Goal: Task Accomplishment & Management: Use online tool/utility

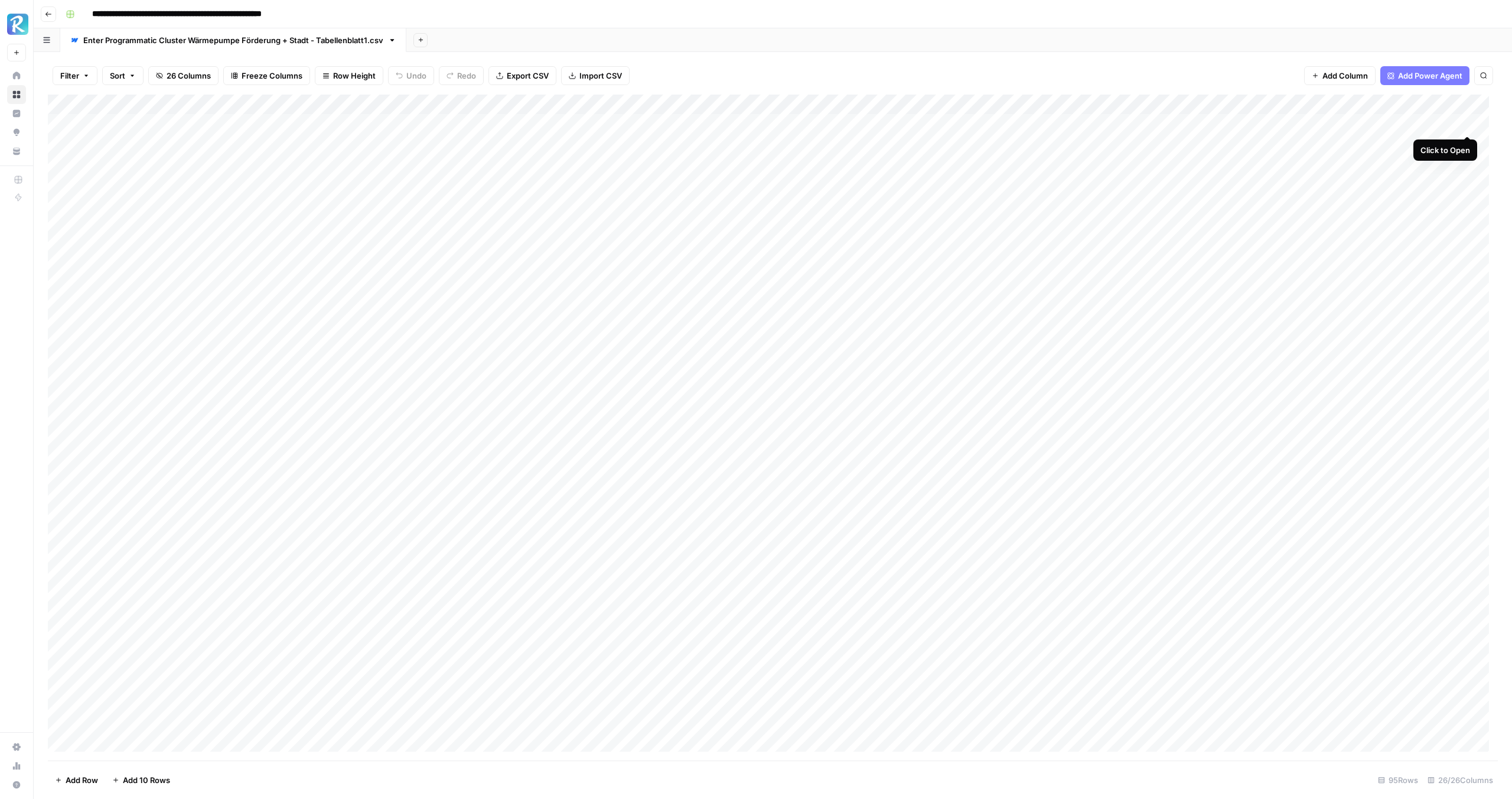
click at [1466, 123] on div "Add Column" at bounding box center [773, 427] width 1450 height 666
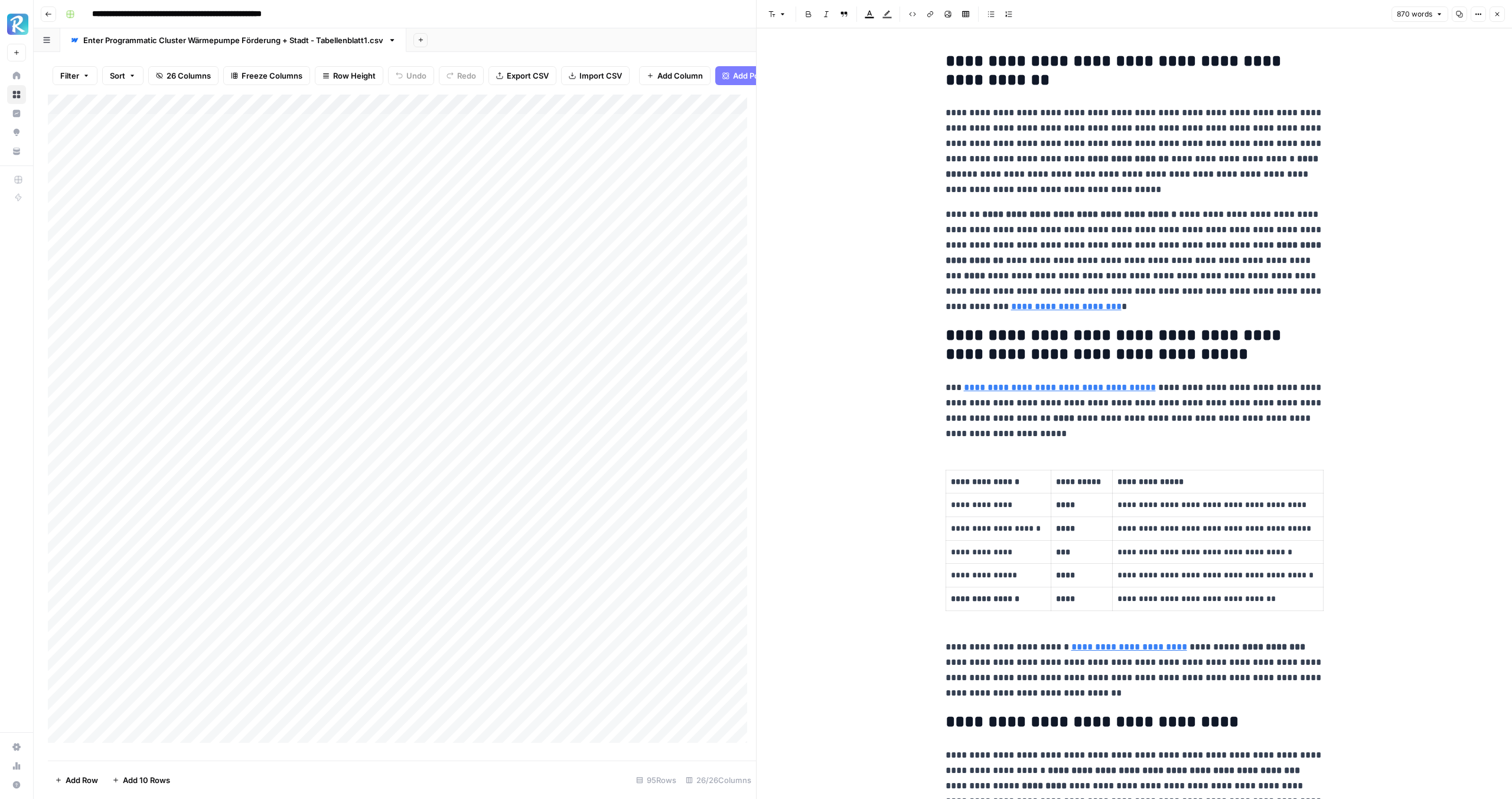
click at [1497, 15] on icon "button" at bounding box center [1497, 14] width 7 height 7
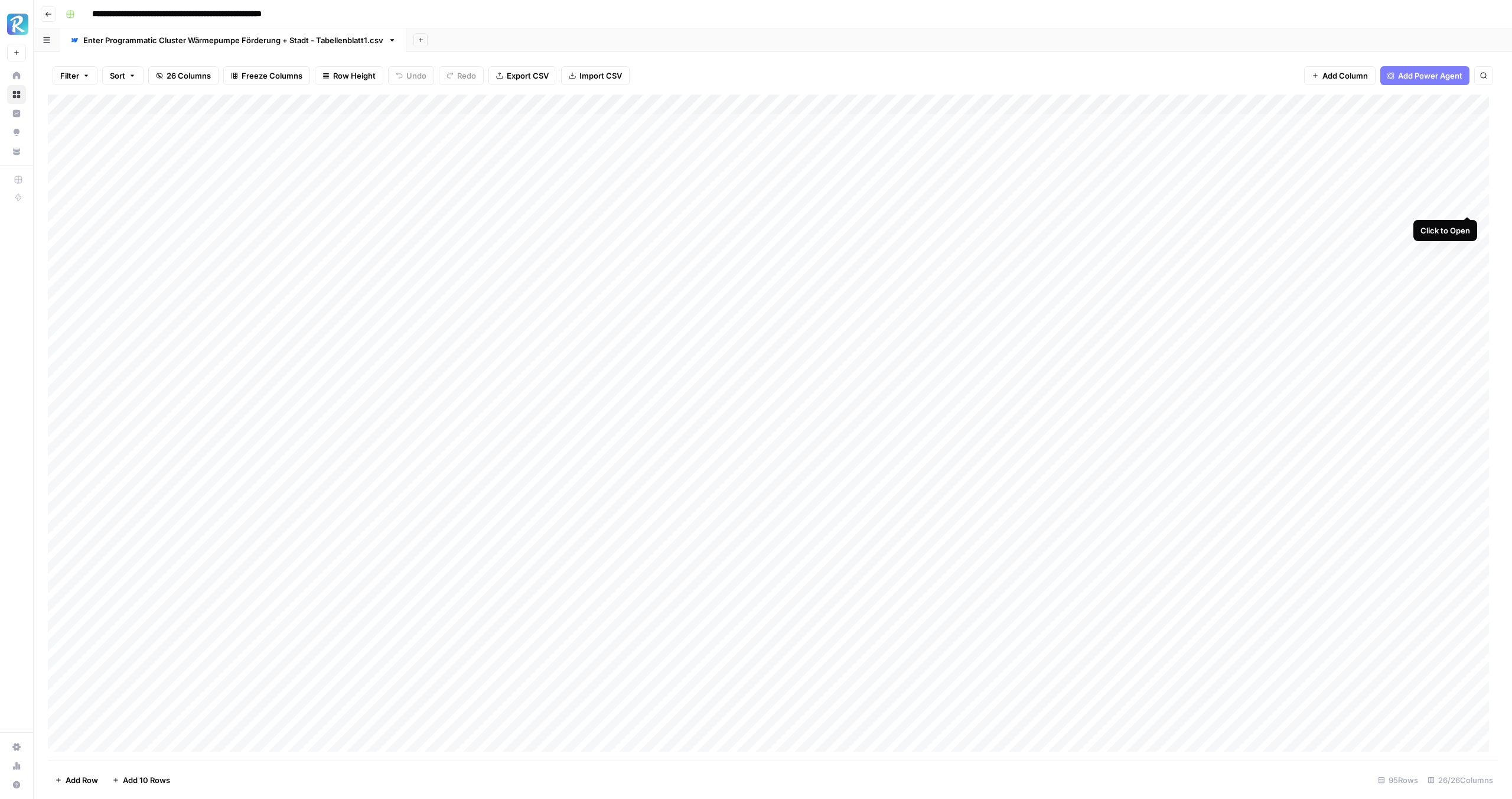
click at [1471, 202] on div "Add Column" at bounding box center [773, 427] width 1450 height 666
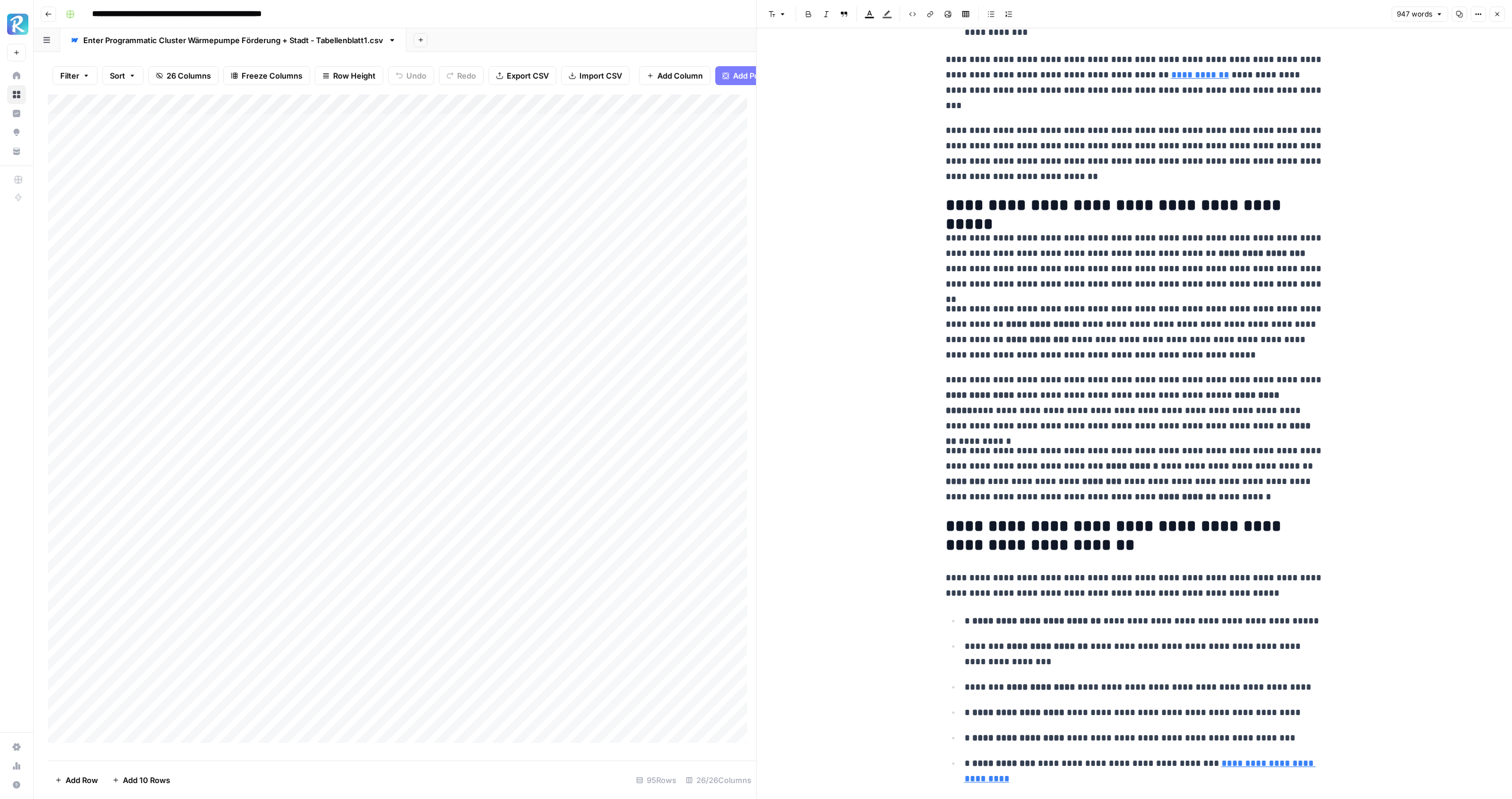
scroll to position [1819, 0]
click at [1200, 344] on p "**********" at bounding box center [1135, 333] width 378 height 62
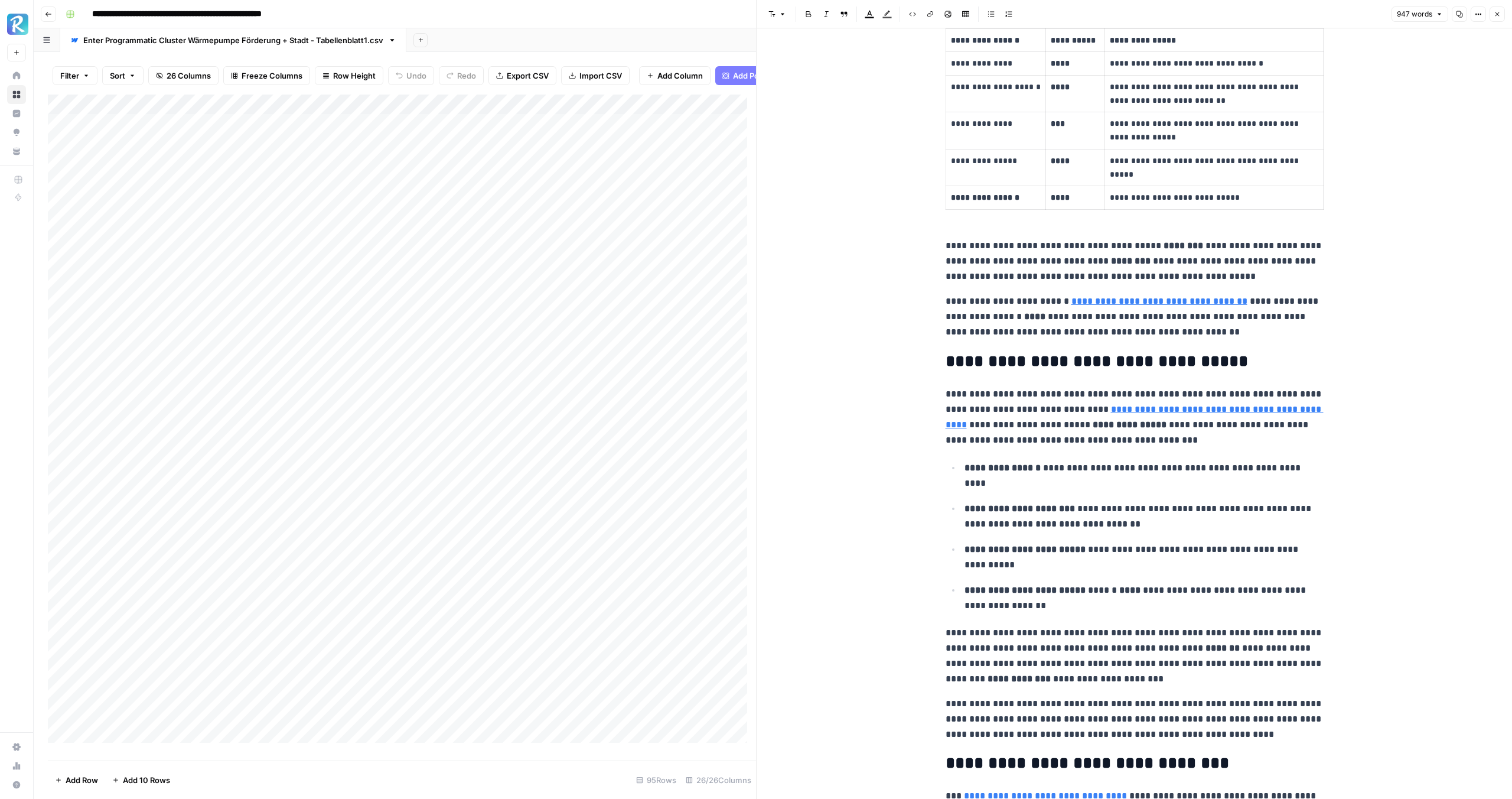
scroll to position [0, 0]
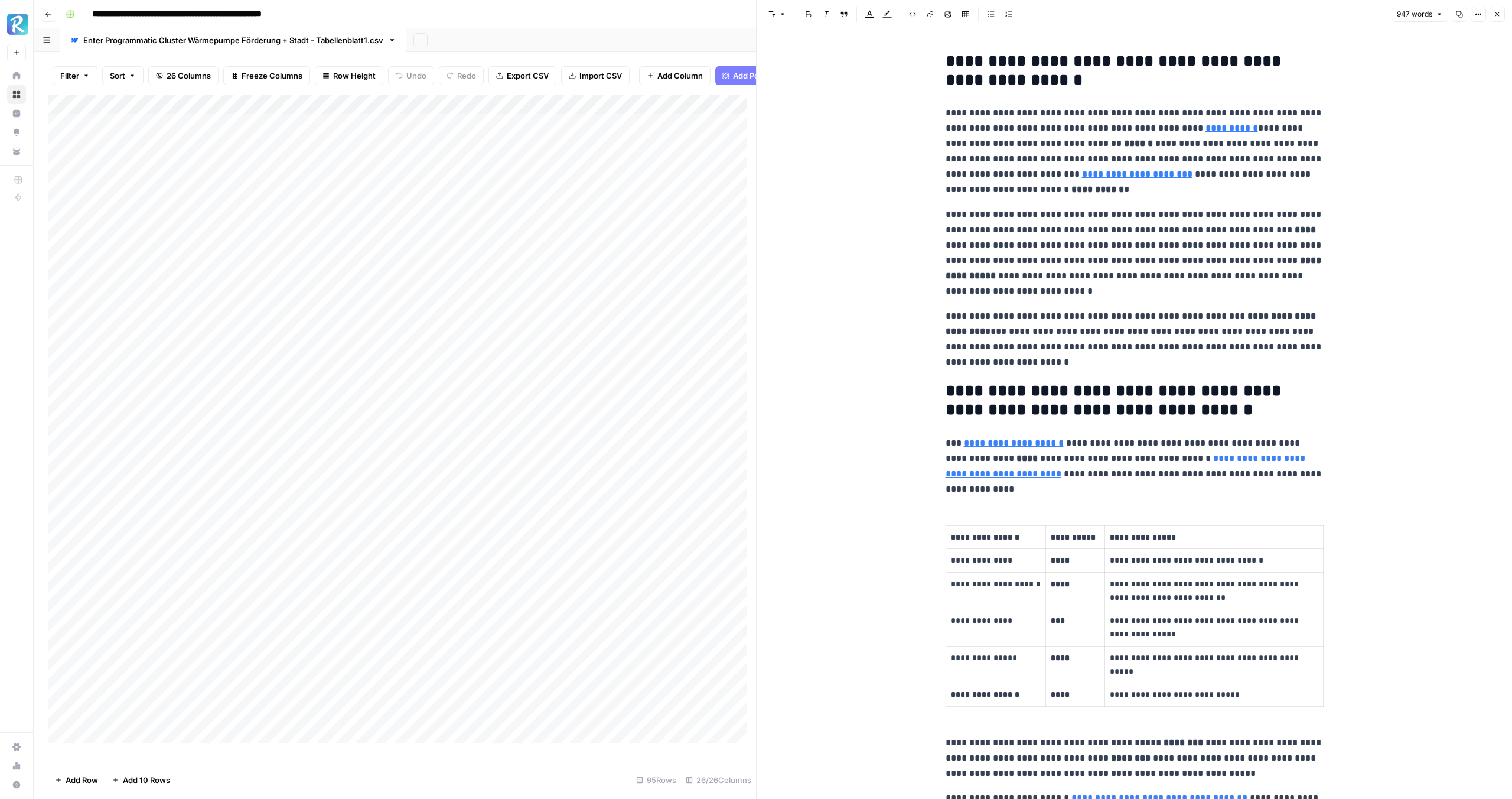
click at [1495, 11] on icon "button" at bounding box center [1497, 14] width 7 height 7
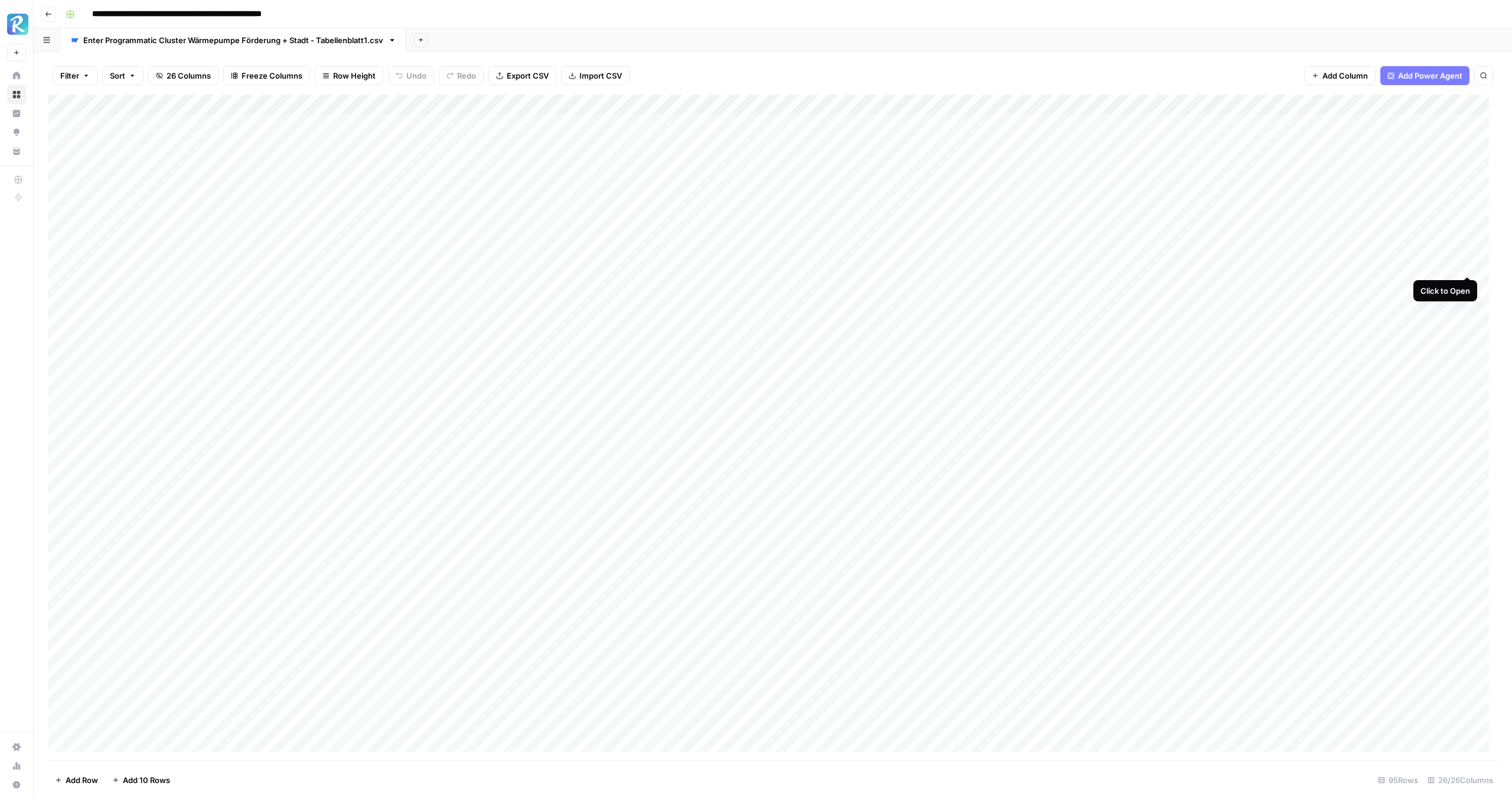
click at [1468, 267] on div "Add Column" at bounding box center [773, 427] width 1450 height 666
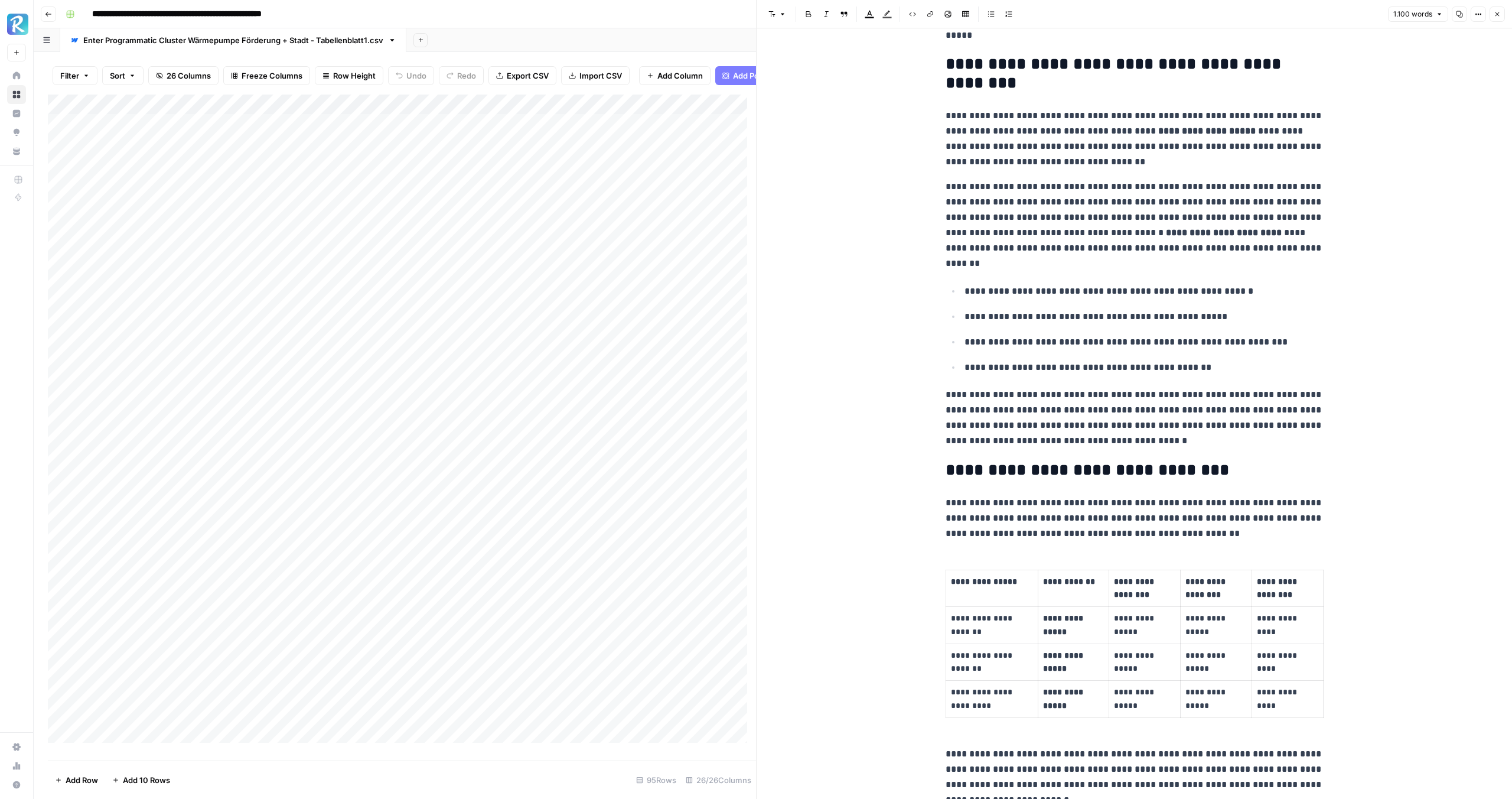
scroll to position [472, 0]
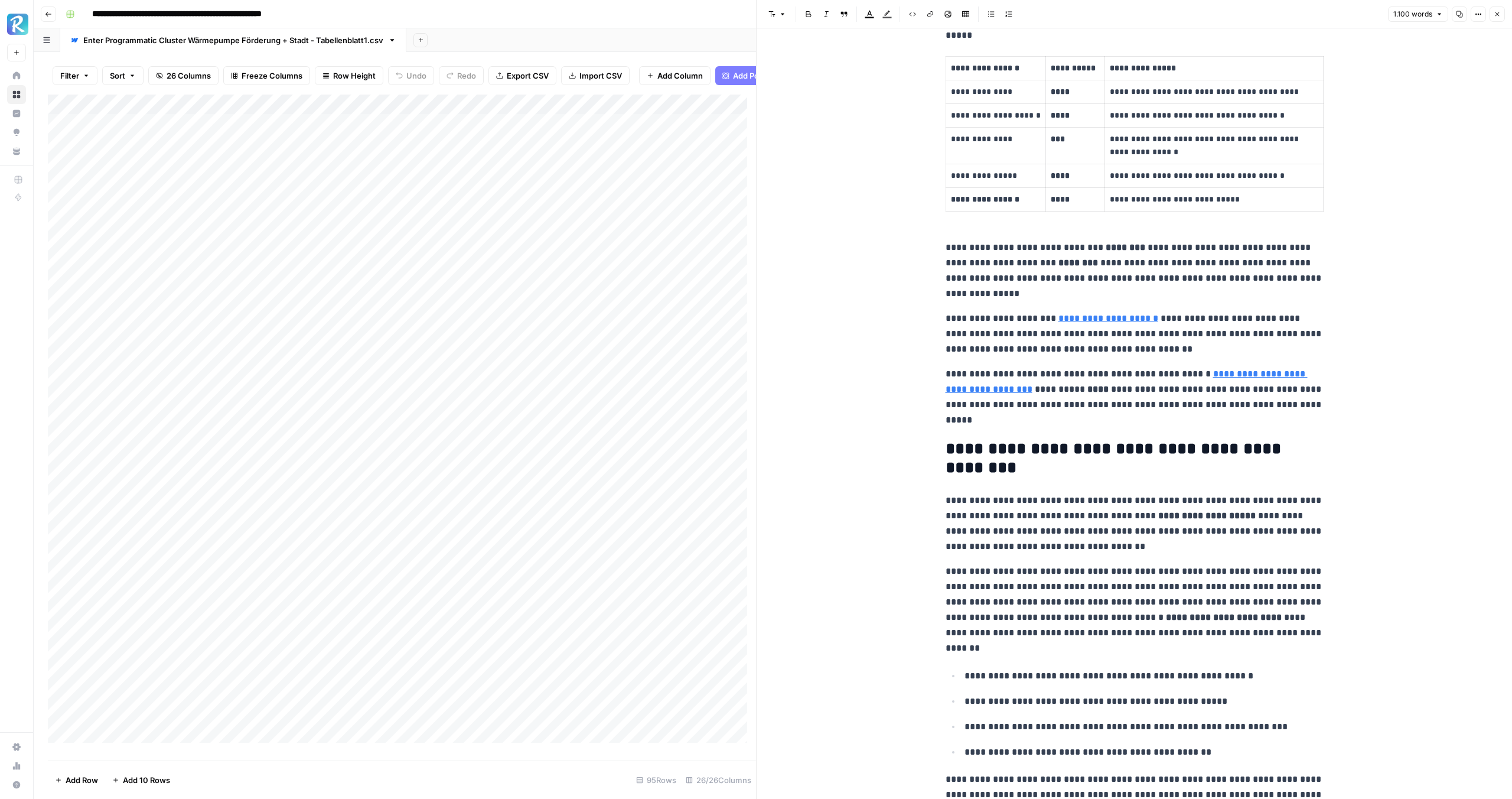
click at [1492, 13] on button "Close" at bounding box center [1497, 14] width 15 height 15
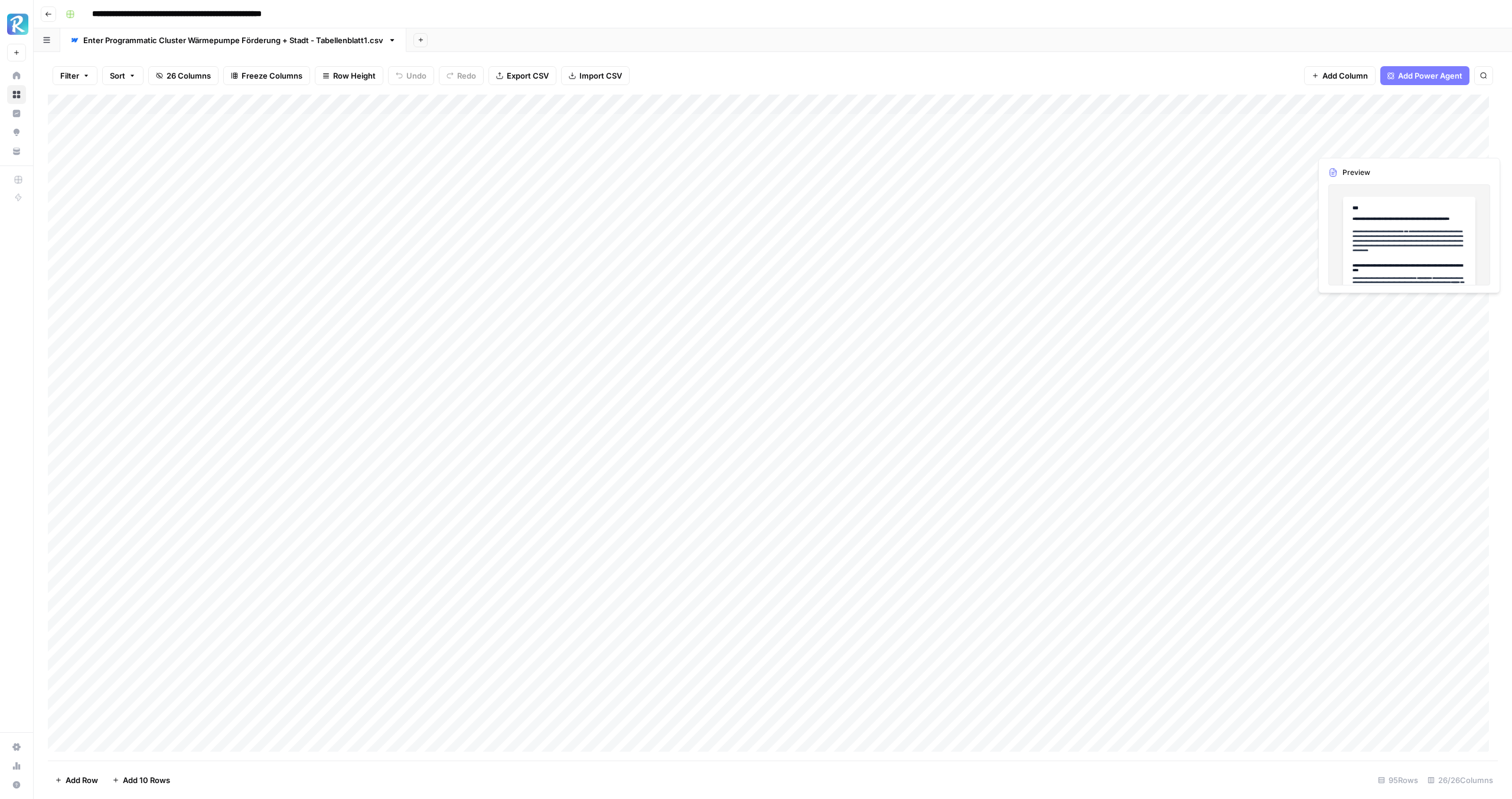
click at [1468, 142] on div "Add Column" at bounding box center [773, 427] width 1450 height 666
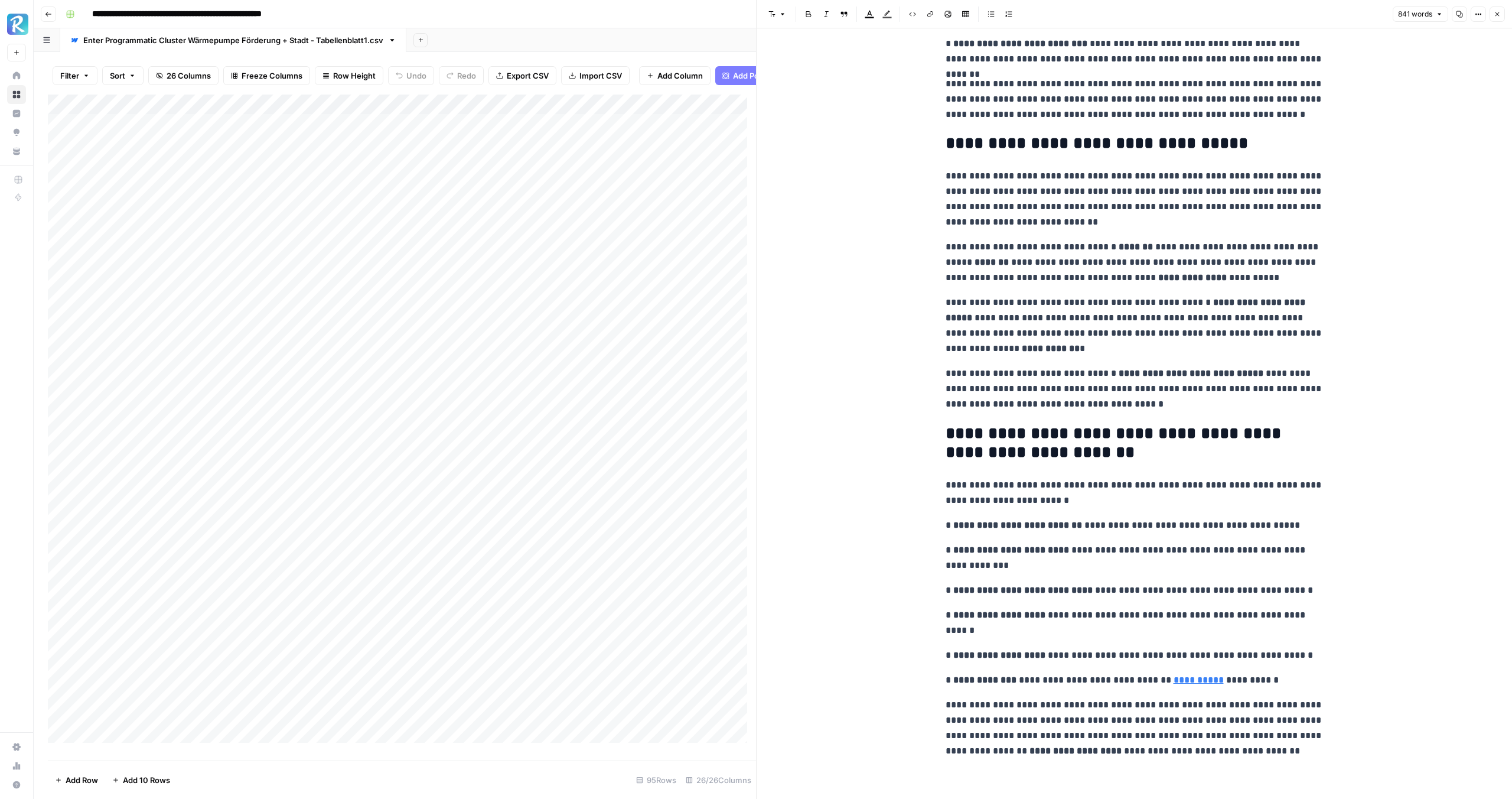
scroll to position [1695, 0]
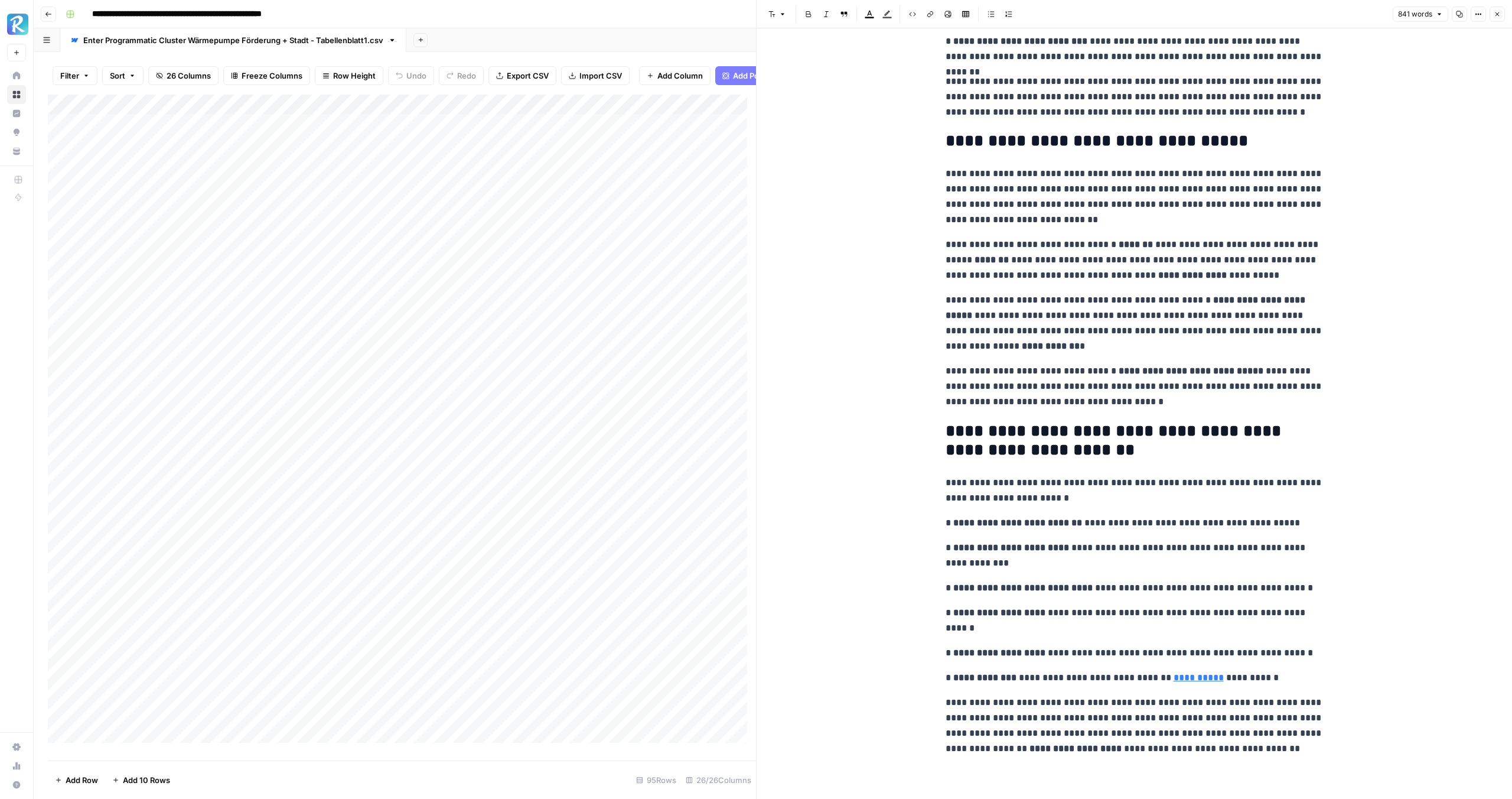
click at [1495, 19] on button "Close" at bounding box center [1497, 14] width 15 height 15
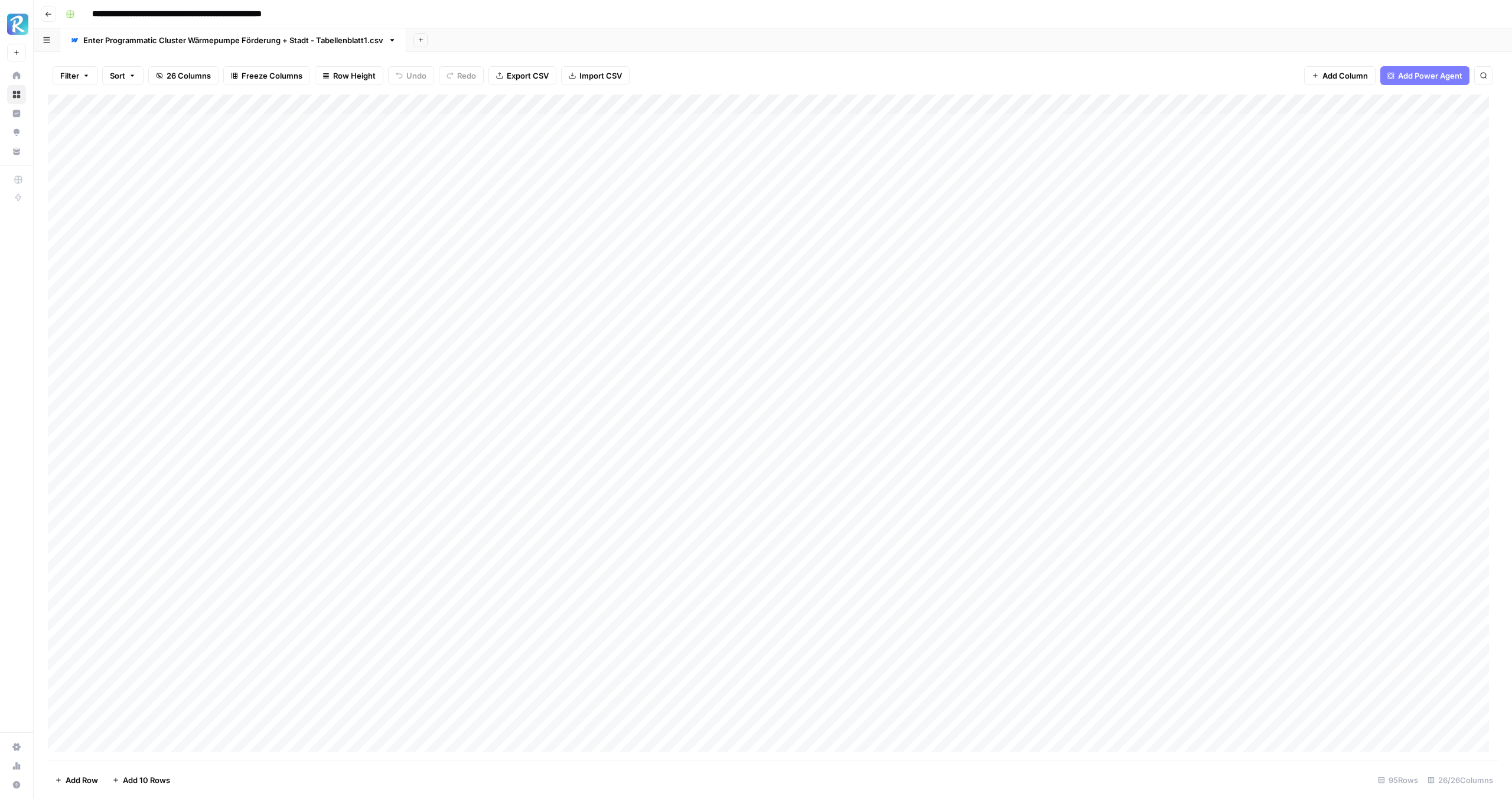
click at [1470, 305] on div "Add Column" at bounding box center [773, 427] width 1450 height 666
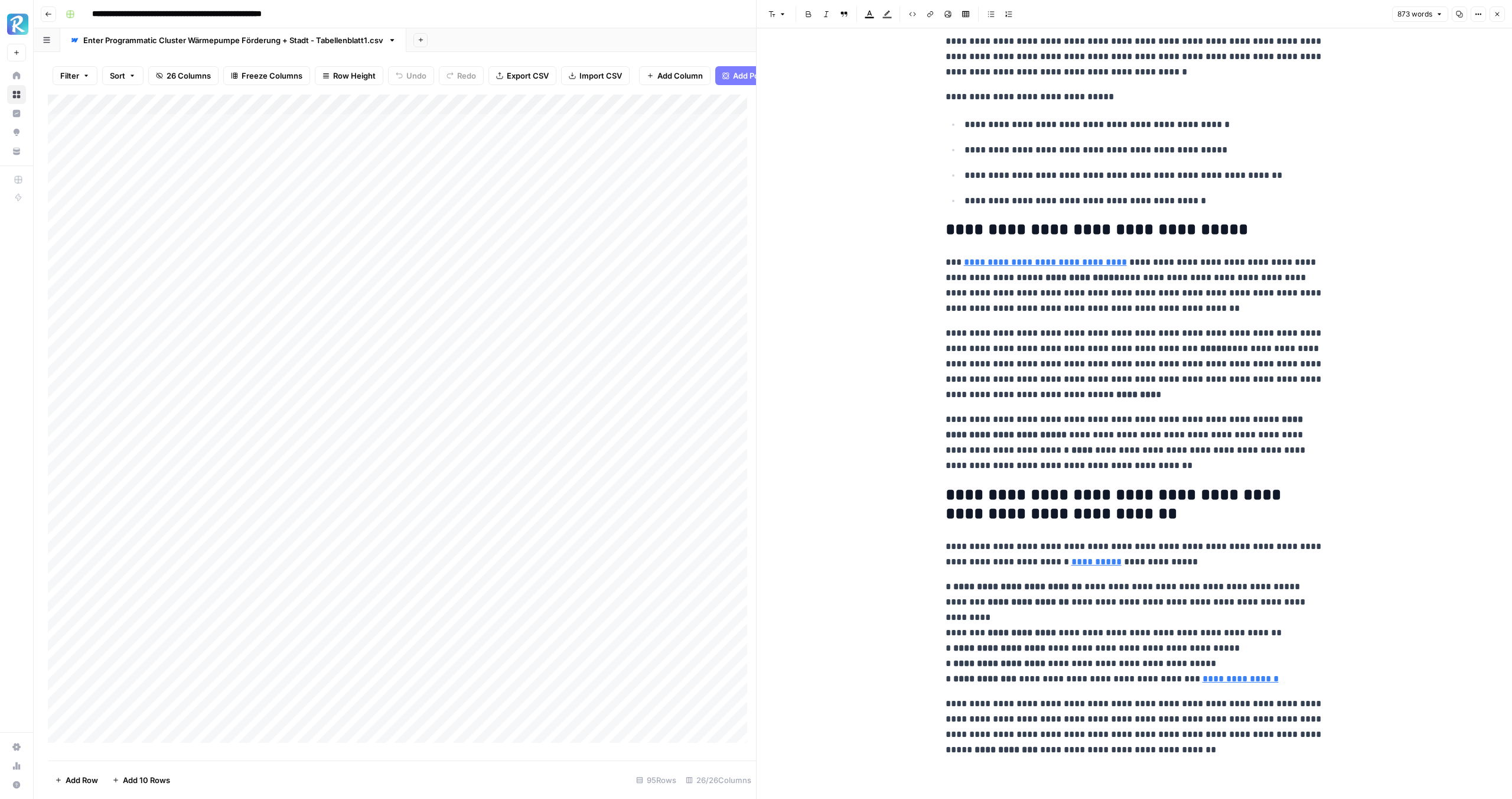
scroll to position [1634, 0]
click at [1502, 11] on button "Close" at bounding box center [1497, 14] width 15 height 15
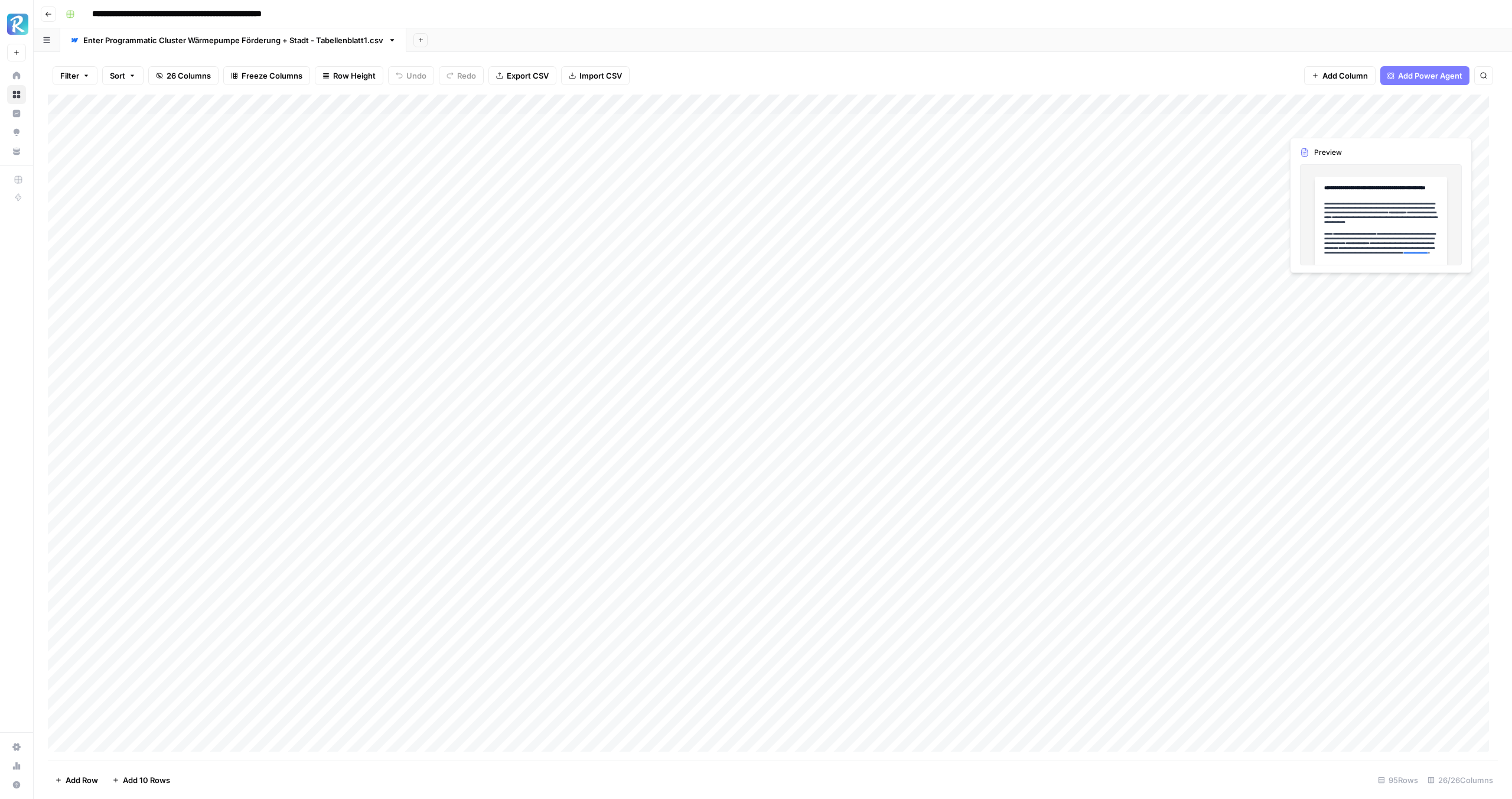
click at [1467, 123] on div "Add Column" at bounding box center [773, 427] width 1450 height 666
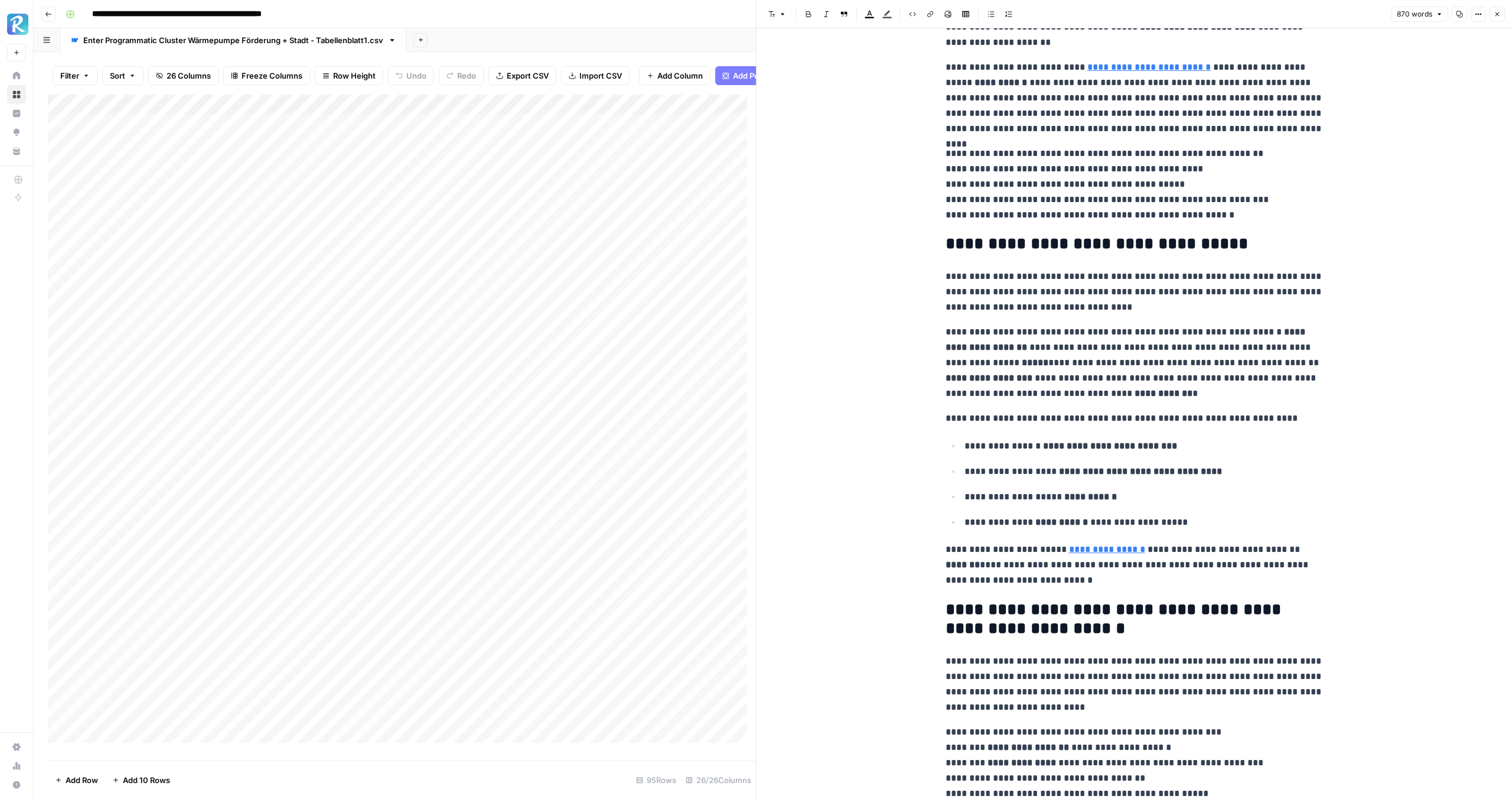
scroll to position [1615, 0]
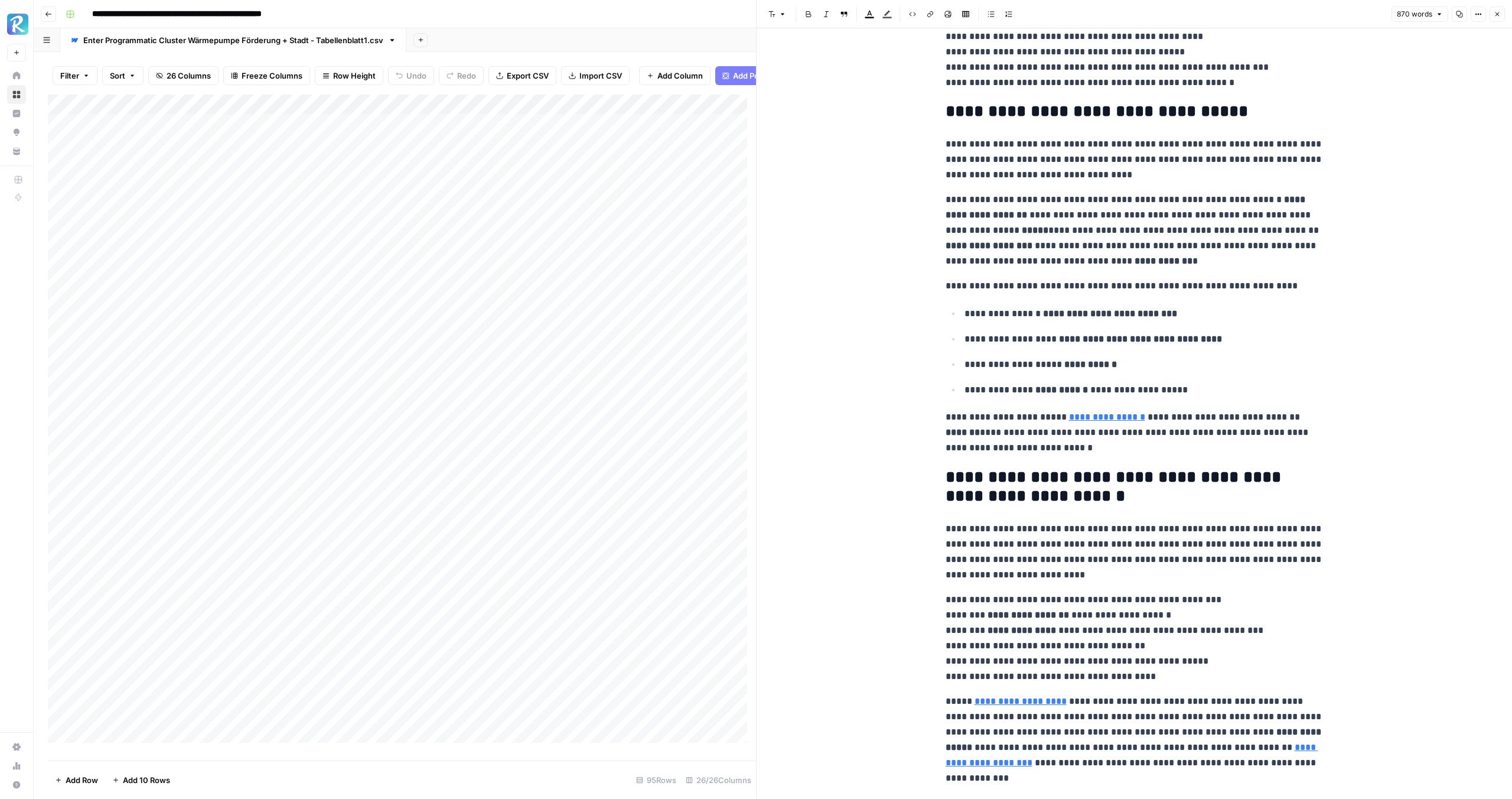
click at [1307, 362] on p "**********" at bounding box center [1144, 365] width 359 height 15
type input "3.360"
click at [1311, 20] on icon "button" at bounding box center [1311, 18] width 6 height 6
